Goal: Information Seeking & Learning: Learn about a topic

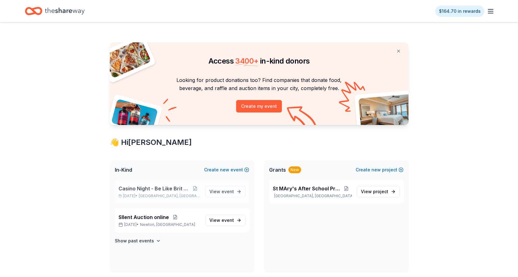
click at [167, 187] on span "Casino Night - Be Like Brit 15 Years" at bounding box center [155, 188] width 72 height 7
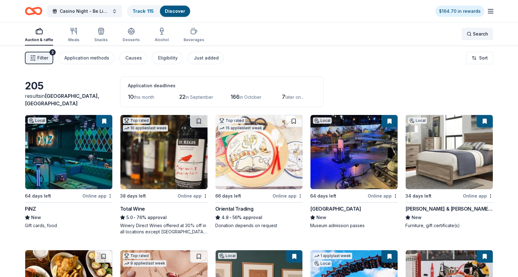
click at [475, 35] on span "Search" at bounding box center [480, 33] width 15 height 7
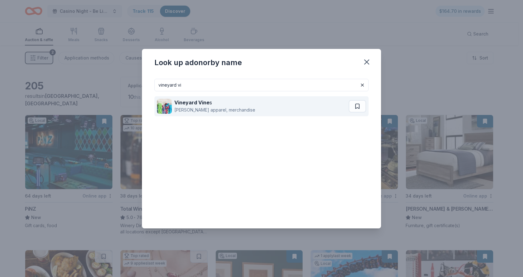
type input "vineyard vi"
click at [177, 104] on strong "Vineyard Vine" at bounding box center [191, 102] width 35 height 6
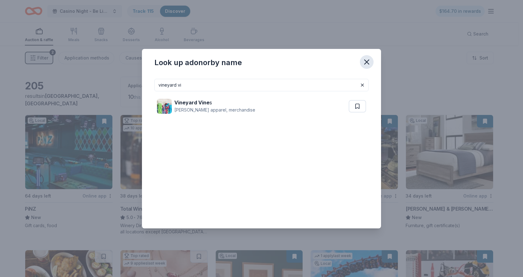
click at [364, 61] on icon "button" at bounding box center [366, 62] width 9 height 9
